Goal: Find specific page/section: Find specific page/section

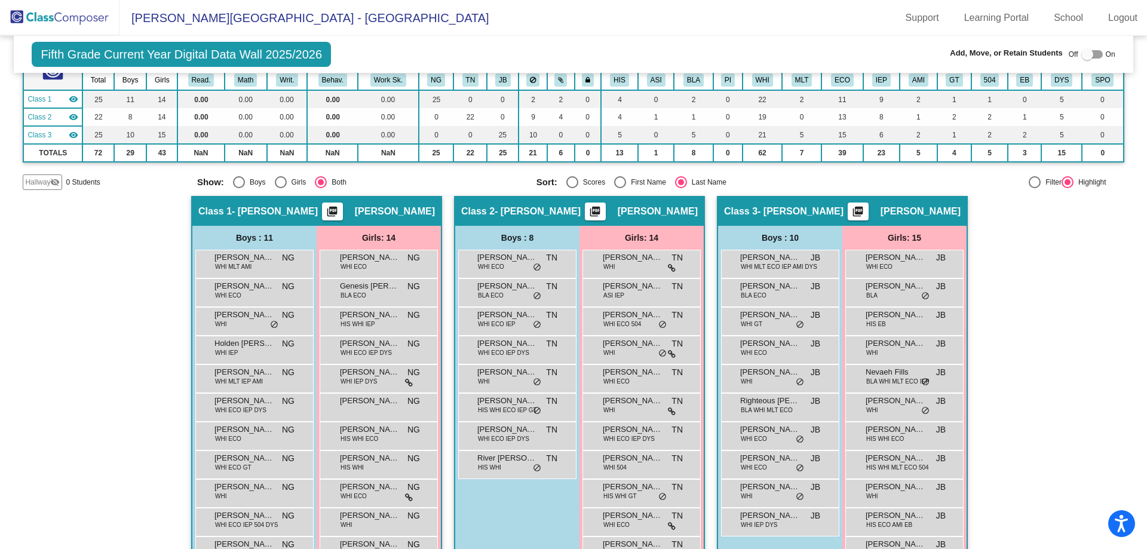
scroll to position [60, 0]
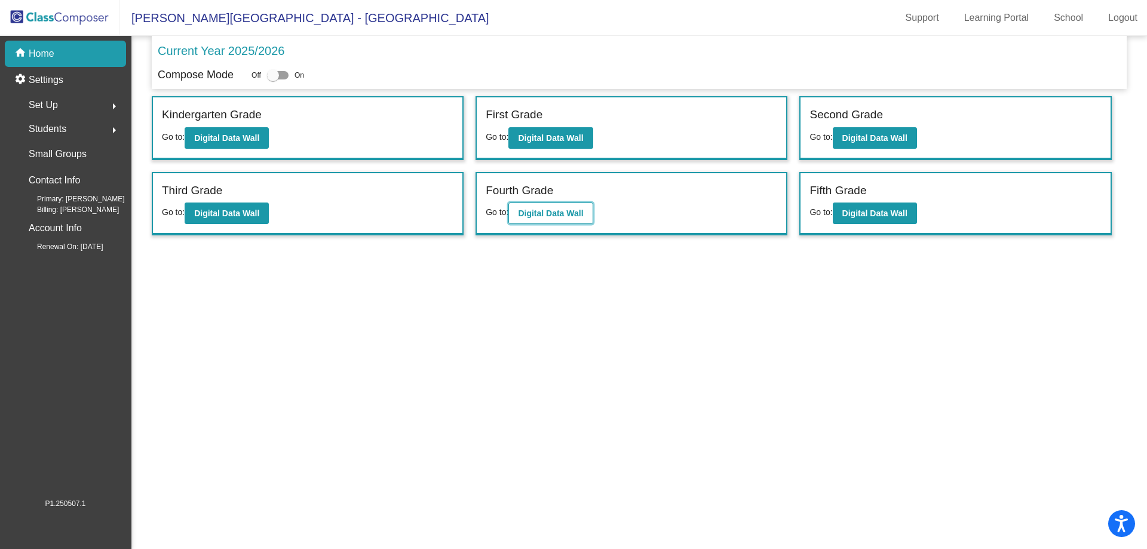
click at [551, 211] on b "Digital Data Wall" at bounding box center [550, 214] width 65 height 10
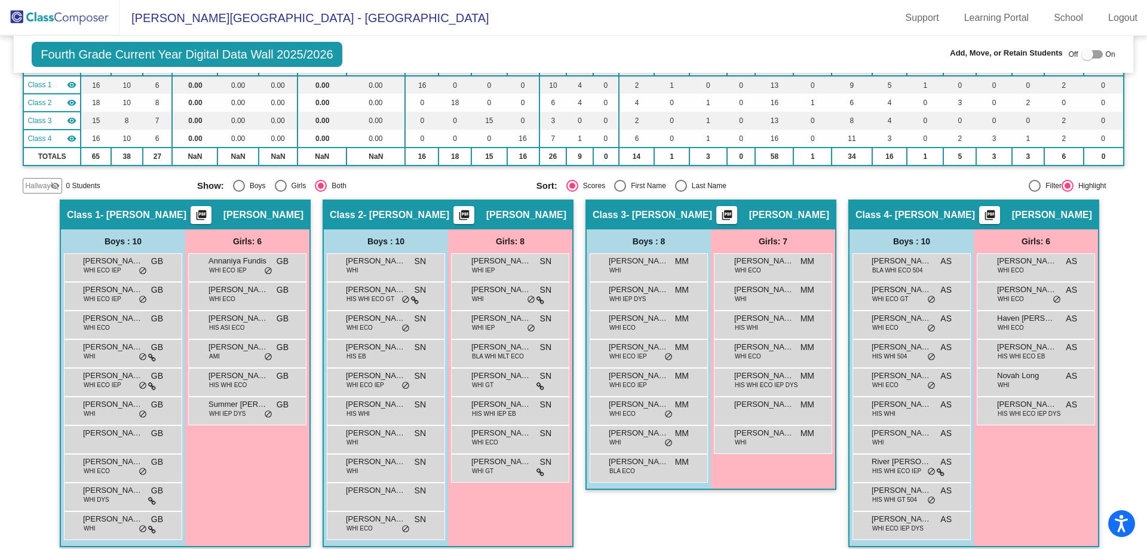
scroll to position [117, 0]
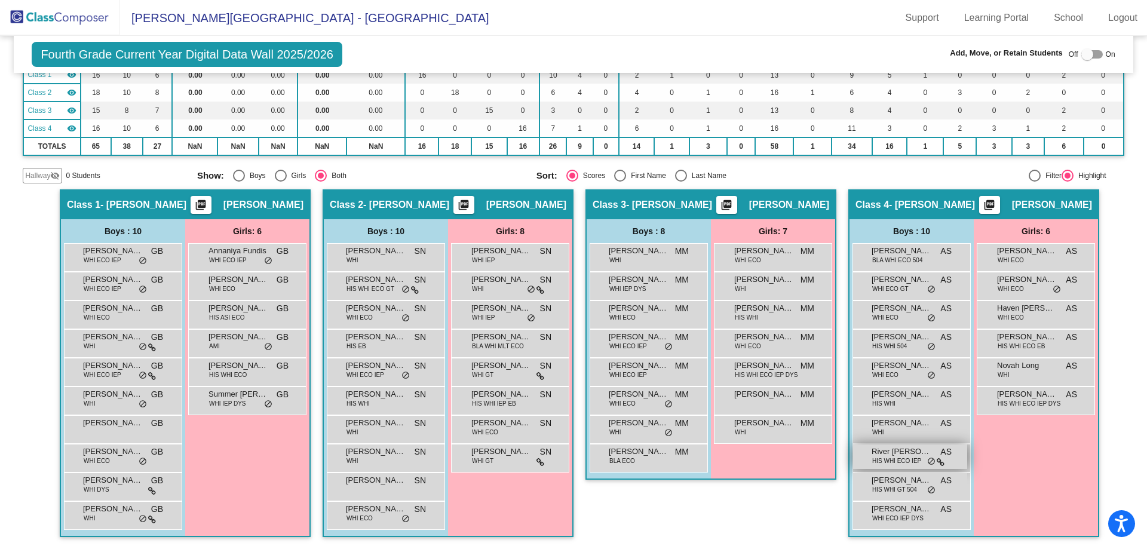
click at [898, 461] on span "HIS WHI ECO IEP" at bounding box center [896, 460] width 49 height 9
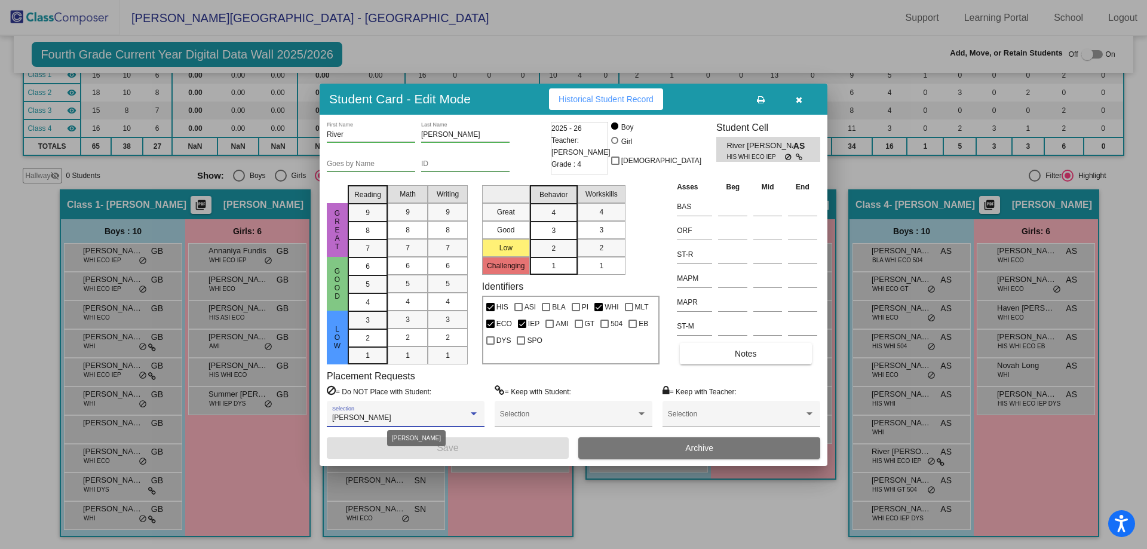
click at [471, 413] on div at bounding box center [473, 414] width 11 height 8
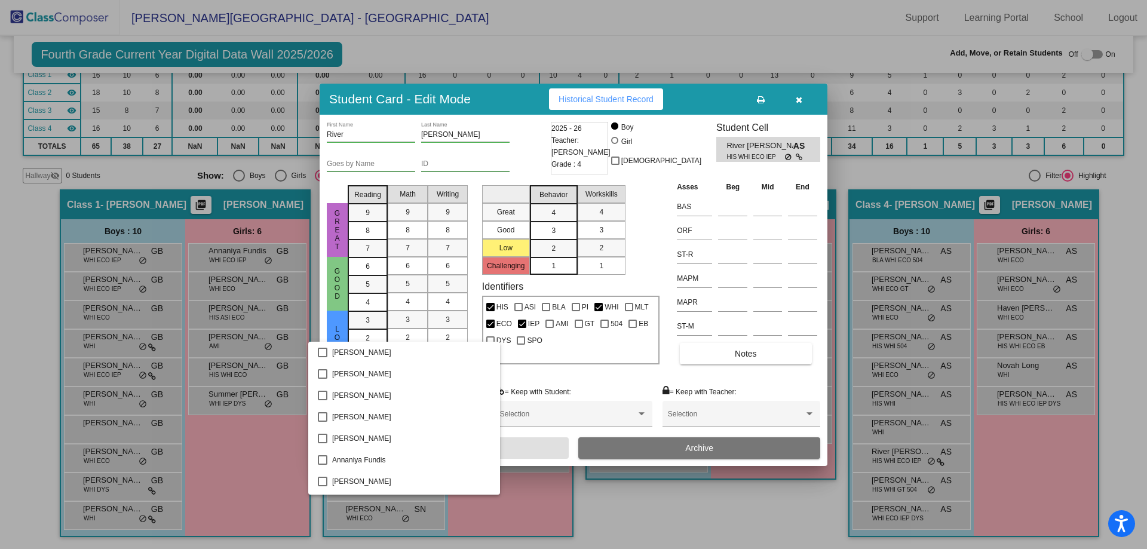
scroll to position [214, 0]
click at [547, 378] on div at bounding box center [573, 274] width 1147 height 549
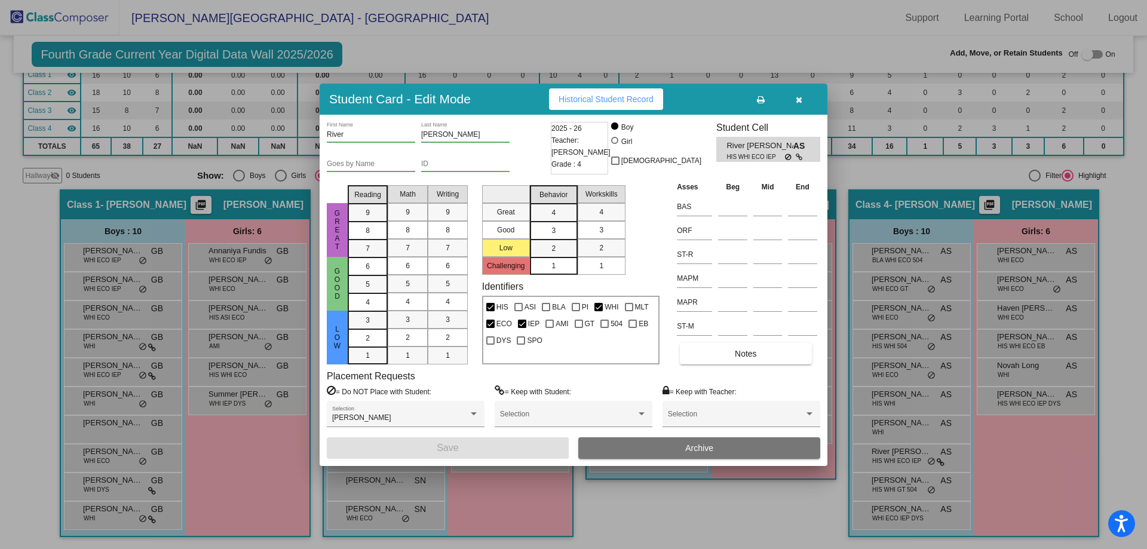
click at [943, 169] on div at bounding box center [573, 274] width 1147 height 549
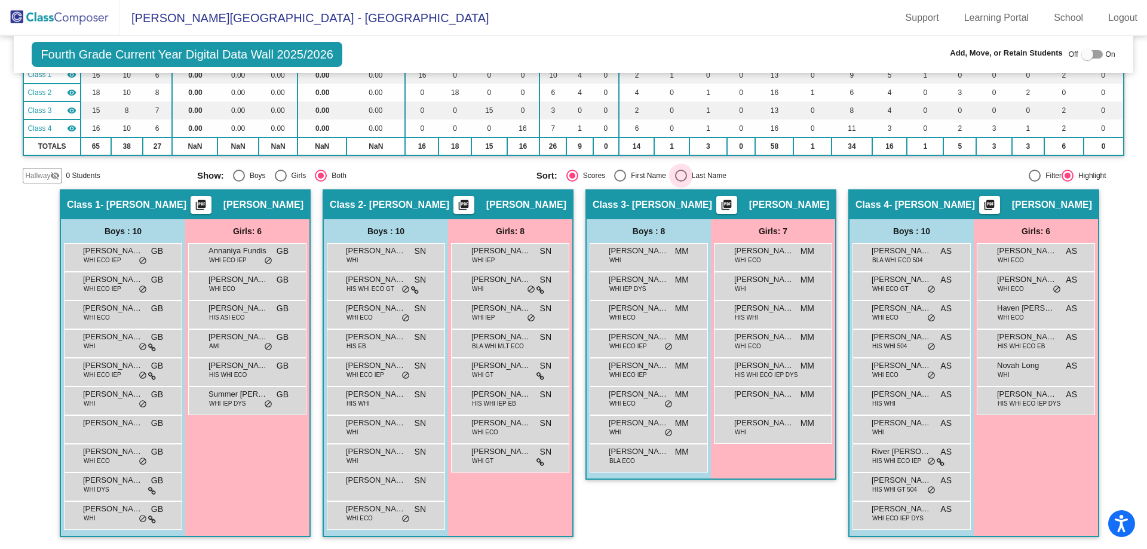
click at [677, 173] on div "Select an option" at bounding box center [681, 176] width 12 height 12
click at [680, 182] on input "Last Name" at bounding box center [680, 182] width 1 height 1
radio input "true"
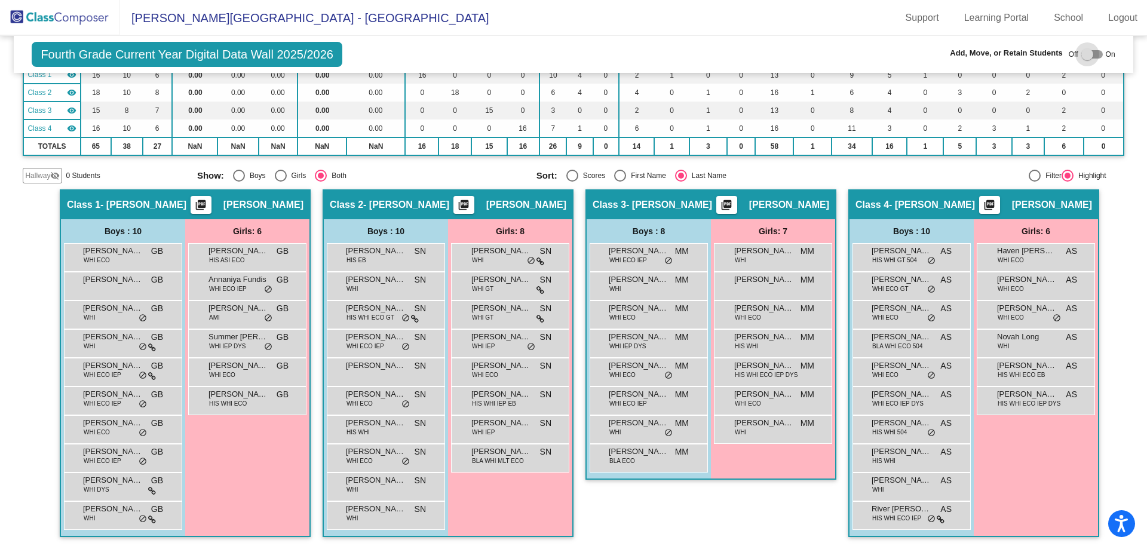
click at [1086, 51] on div at bounding box center [1087, 54] width 12 height 12
checkbox input "true"
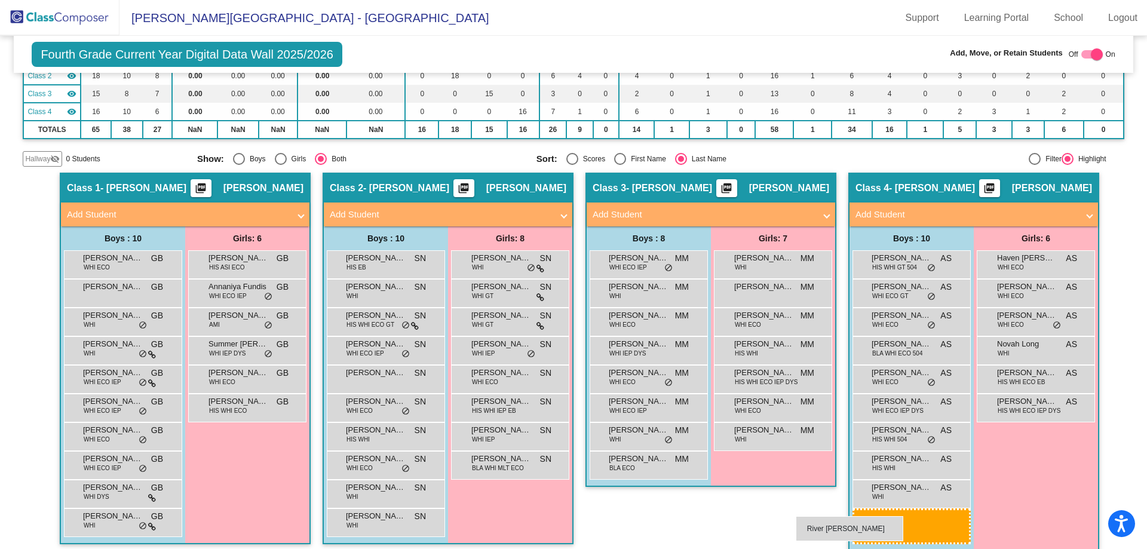
scroll to position [136, 0]
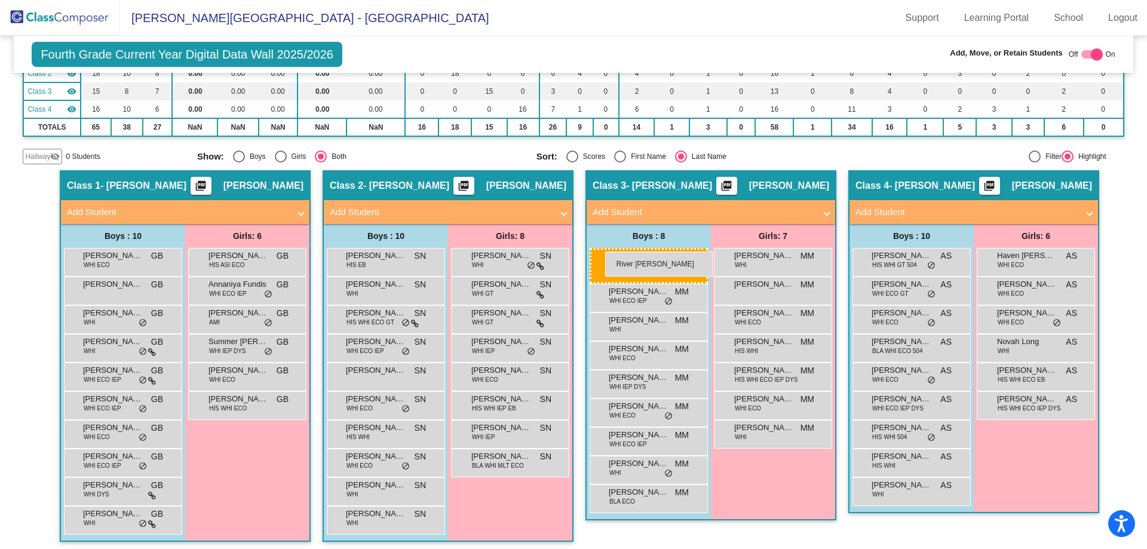
drag, startPoint x: 904, startPoint y: 541, endPoint x: 605, endPoint y: 252, distance: 415.7
